Goal: Information Seeking & Learning: Check status

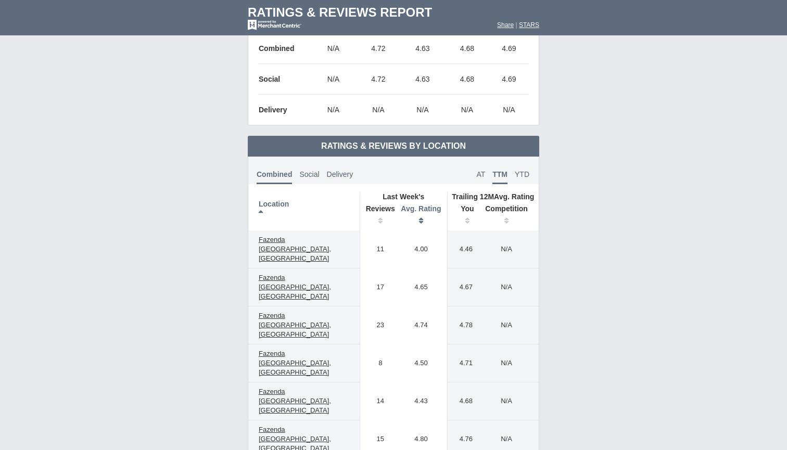
scroll to position [344, 0]
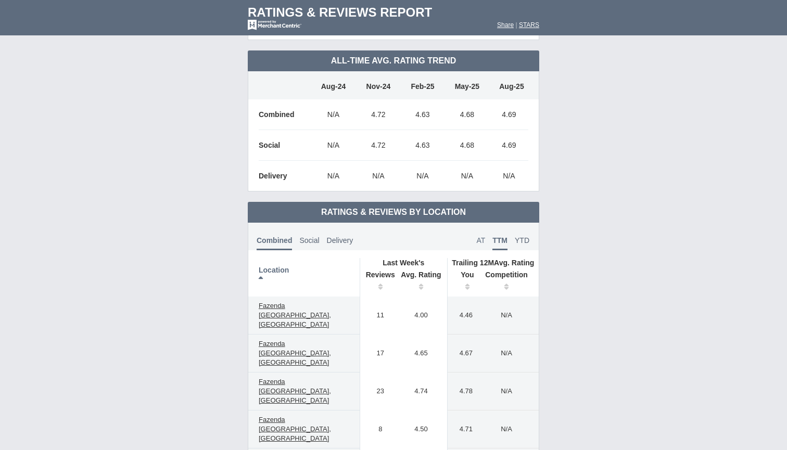
click at [484, 238] on span "AT" at bounding box center [480, 240] width 9 height 8
click at [519, 240] on span "YTD" at bounding box center [522, 240] width 15 height 8
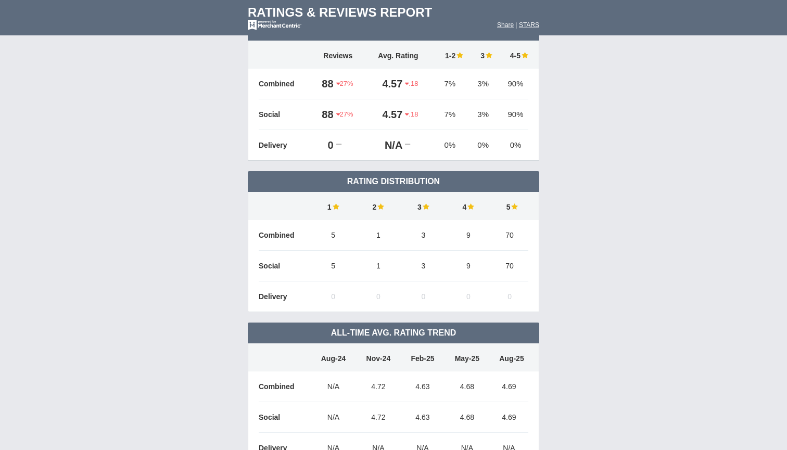
scroll to position [1, 0]
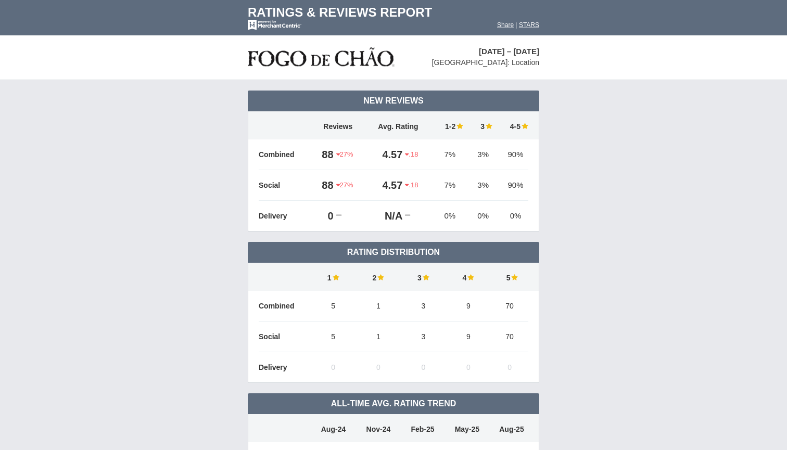
click at [390, 152] on td "4.57" at bounding box center [385, 154] width 40 height 31
click at [408, 155] on icon at bounding box center [407, 154] width 4 height 7
click at [279, 154] on td "Combined" at bounding box center [285, 154] width 52 height 31
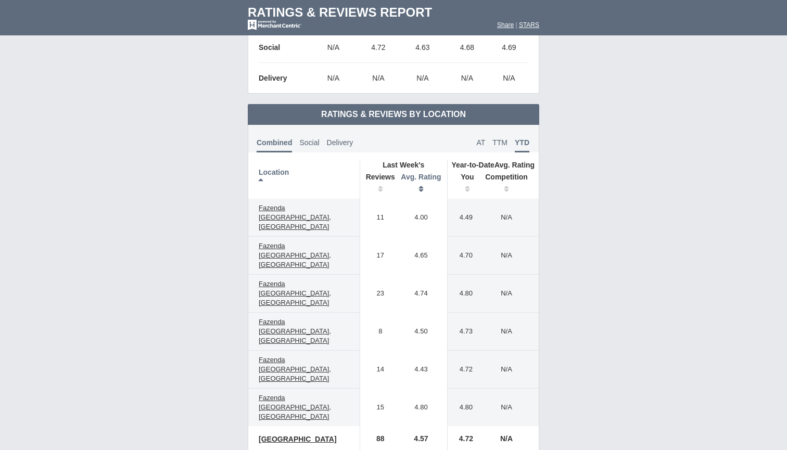
scroll to position [442, 0]
click at [310, 141] on span "Social" at bounding box center [309, 142] width 20 height 8
click at [341, 145] on span "Delivery" at bounding box center [339, 142] width 27 height 8
click at [301, 141] on span "Social" at bounding box center [307, 142] width 20 height 8
click at [279, 143] on span "Combined" at bounding box center [273, 142] width 33 height 8
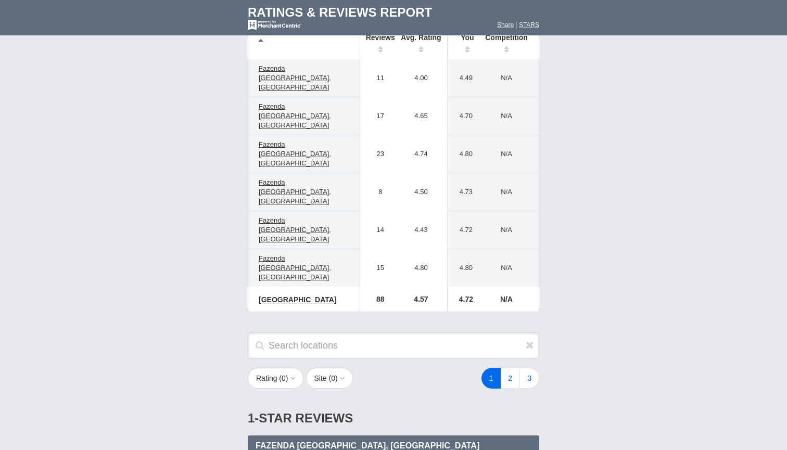
scroll to position [591, 0]
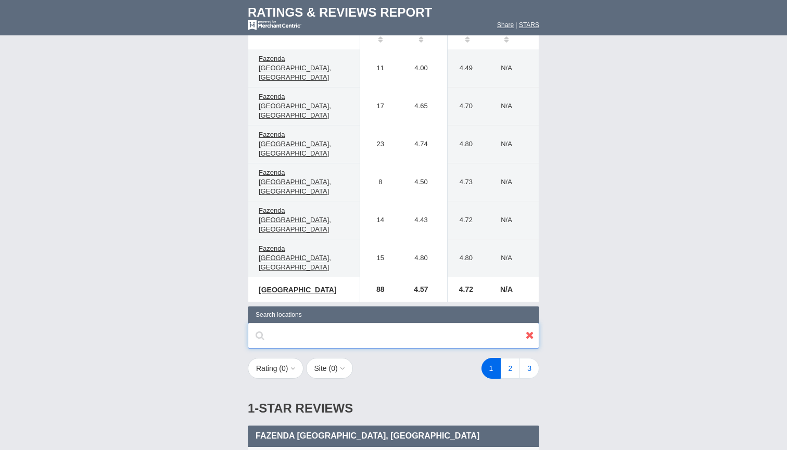
click at [468, 323] on input "text" at bounding box center [393, 336] width 291 height 26
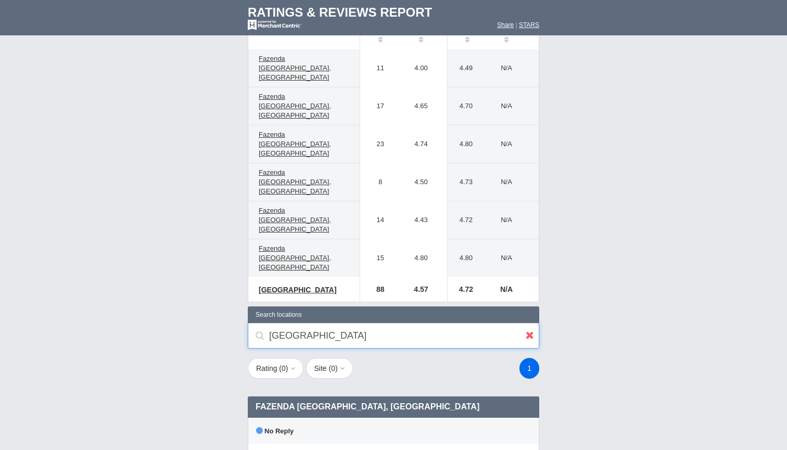
type input "[GEOGRAPHIC_DATA]"
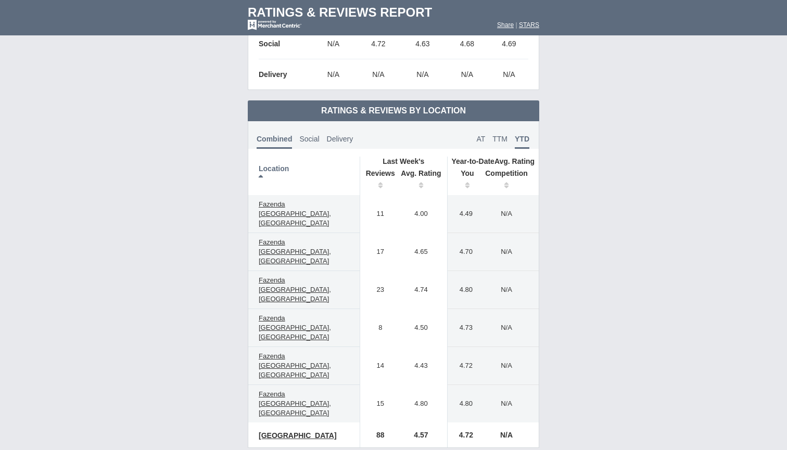
scroll to position [434, 0]
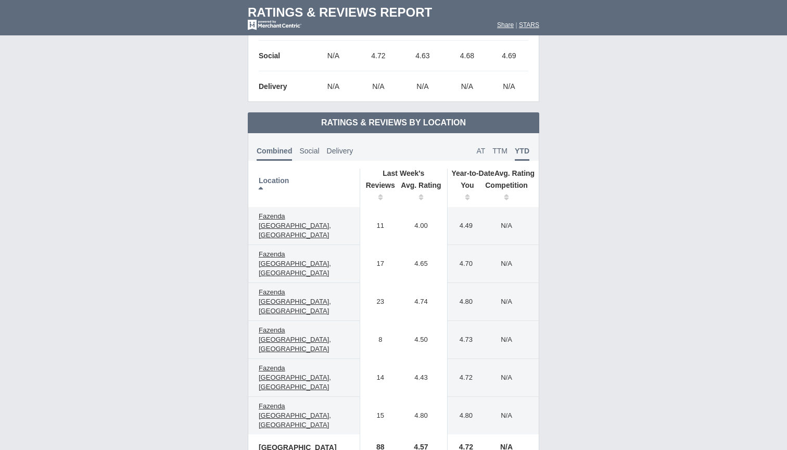
click at [481, 150] on span "AT" at bounding box center [480, 151] width 9 height 8
click at [505, 151] on span "TTM" at bounding box center [499, 151] width 15 height 8
click at [519, 154] on span "YTD" at bounding box center [522, 151] width 15 height 8
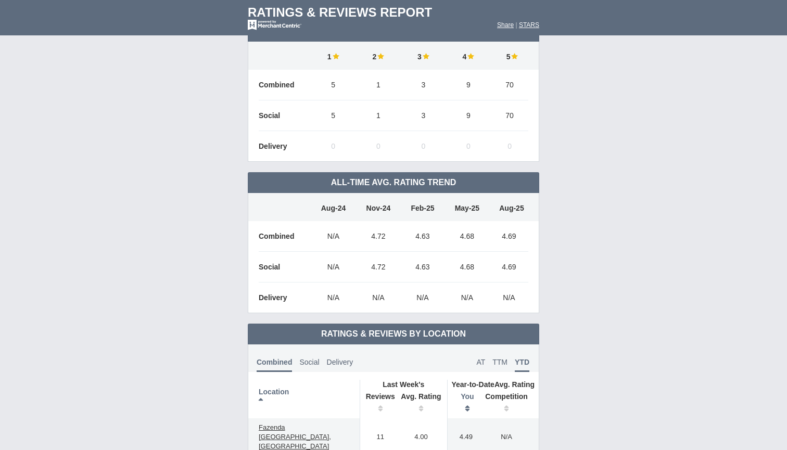
scroll to position [121, 0]
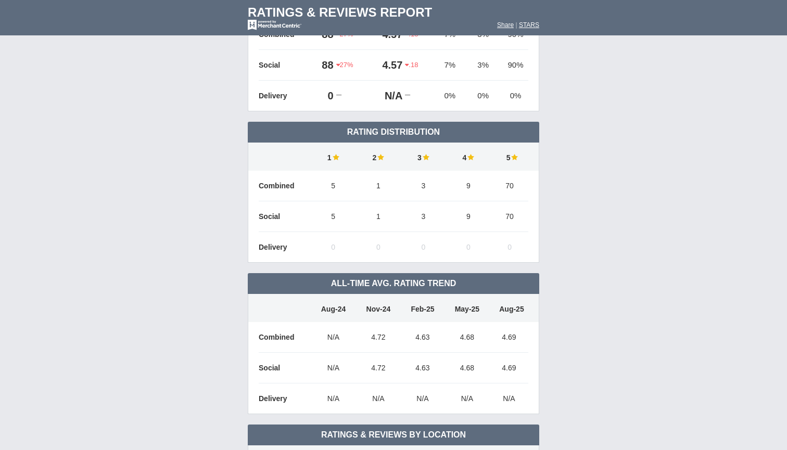
click at [390, 281] on td "All-Time Avg. Rating Trend" at bounding box center [393, 283] width 291 height 21
click at [349, 284] on td "All-Time Avg. Rating Trend" at bounding box center [393, 283] width 291 height 21
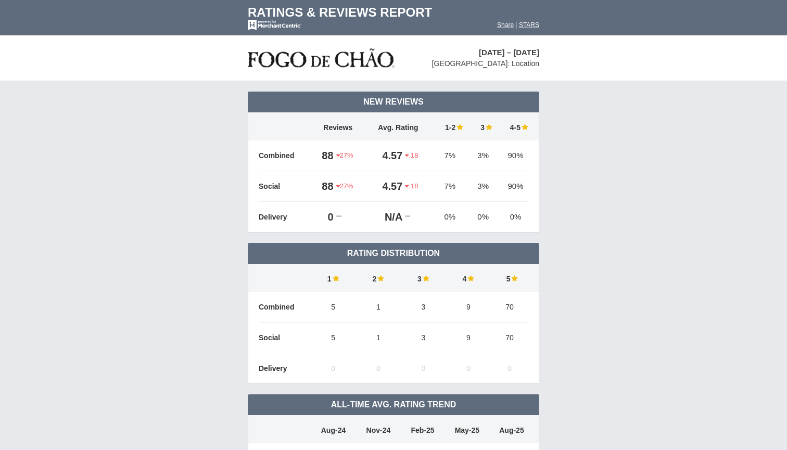
scroll to position [0, 0]
click at [523, 184] on td "90%" at bounding box center [513, 186] width 31 height 31
click at [285, 183] on td "Social" at bounding box center [285, 186] width 52 height 31
click at [334, 150] on td "88" at bounding box center [324, 156] width 26 height 31
click at [380, 155] on td "4.57" at bounding box center [385, 156] width 40 height 31
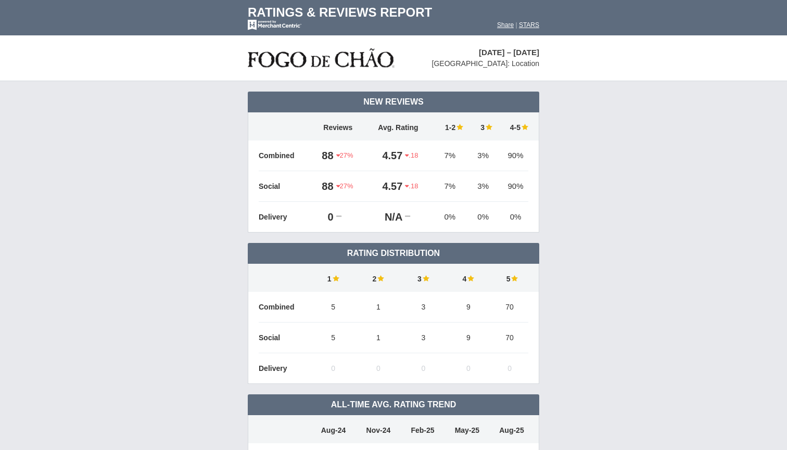
click at [393, 153] on td "4.57" at bounding box center [385, 156] width 40 height 31
